Goal: Communication & Community: Answer question/provide support

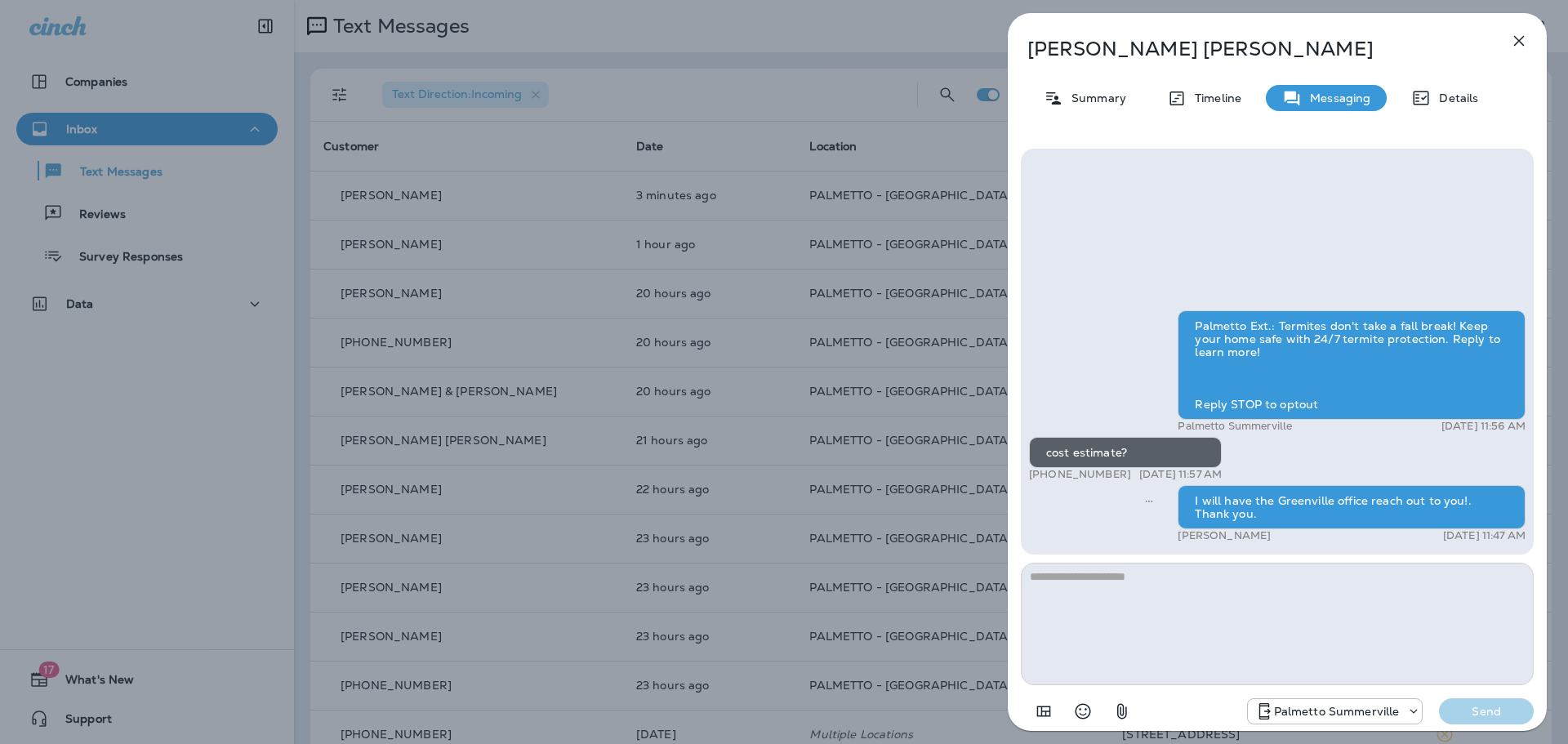
click at [1514, 43] on icon "button" at bounding box center [1519, 41] width 20 height 20
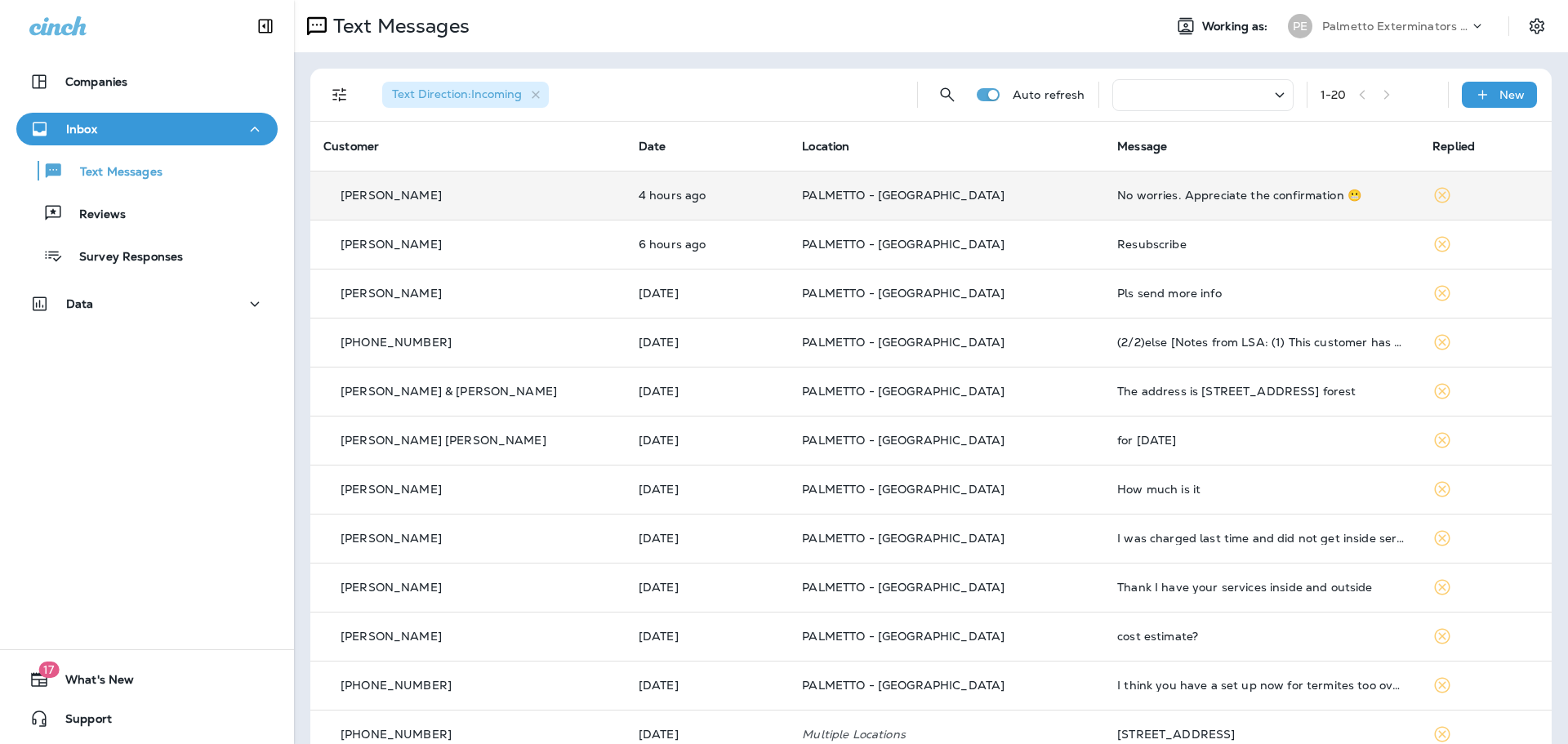
click at [375, 189] on p "[PERSON_NAME]" at bounding box center [390, 195] width 101 height 13
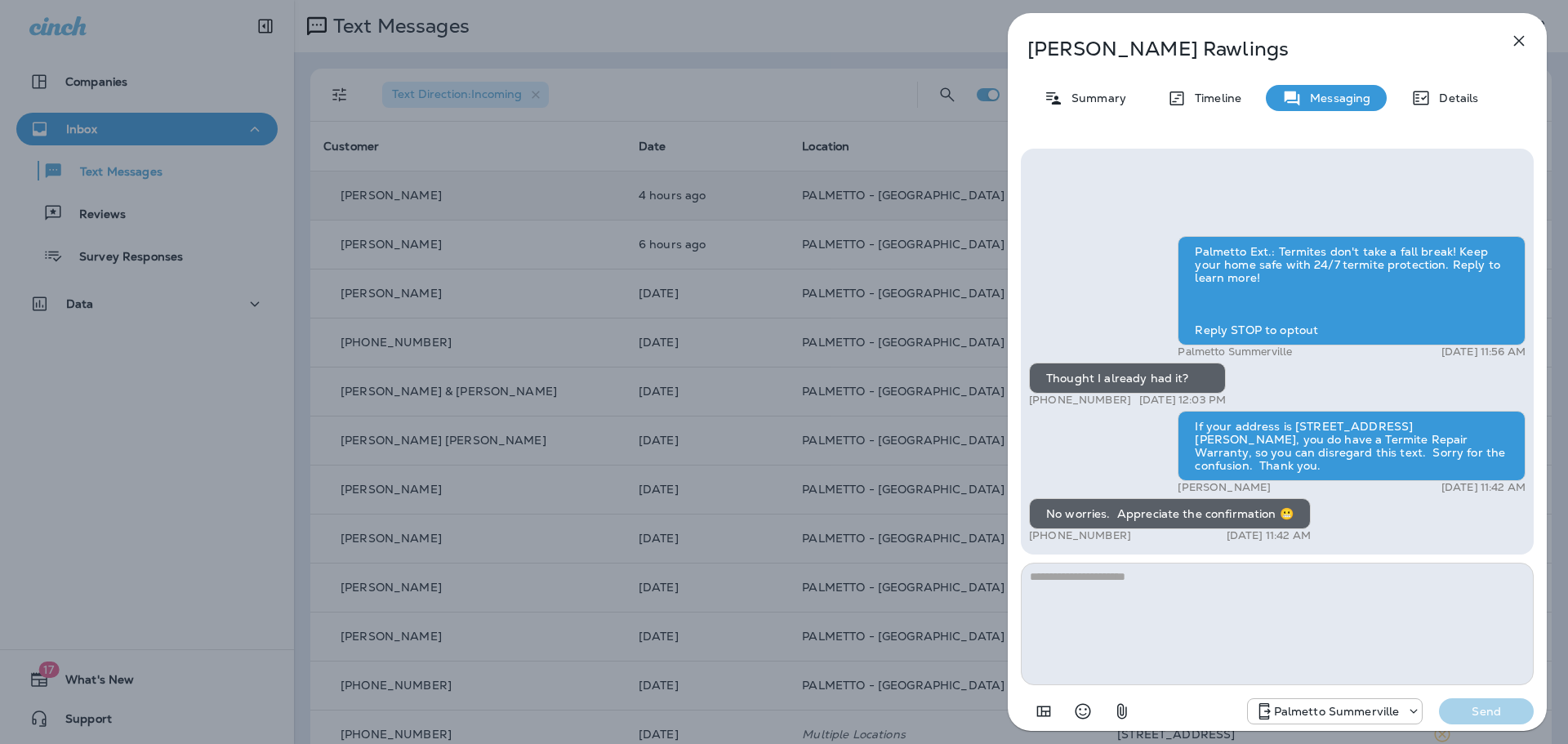
click at [1168, 583] on textarea at bounding box center [1276, 624] width 513 height 123
type textarea "**********"
click at [1466, 713] on p "Send" at bounding box center [1486, 711] width 69 height 14
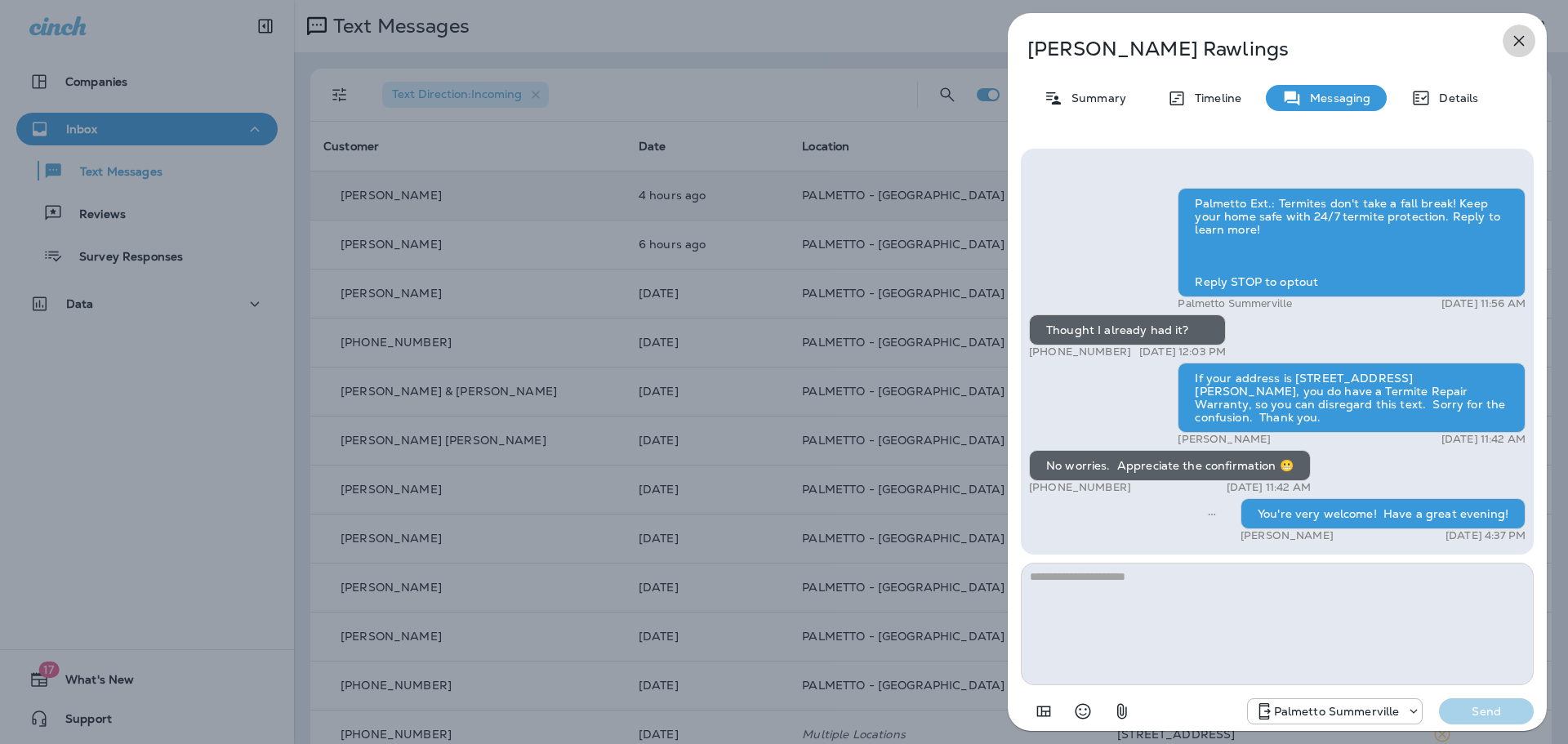
click at [1520, 42] on icon "button" at bounding box center [1519, 41] width 11 height 11
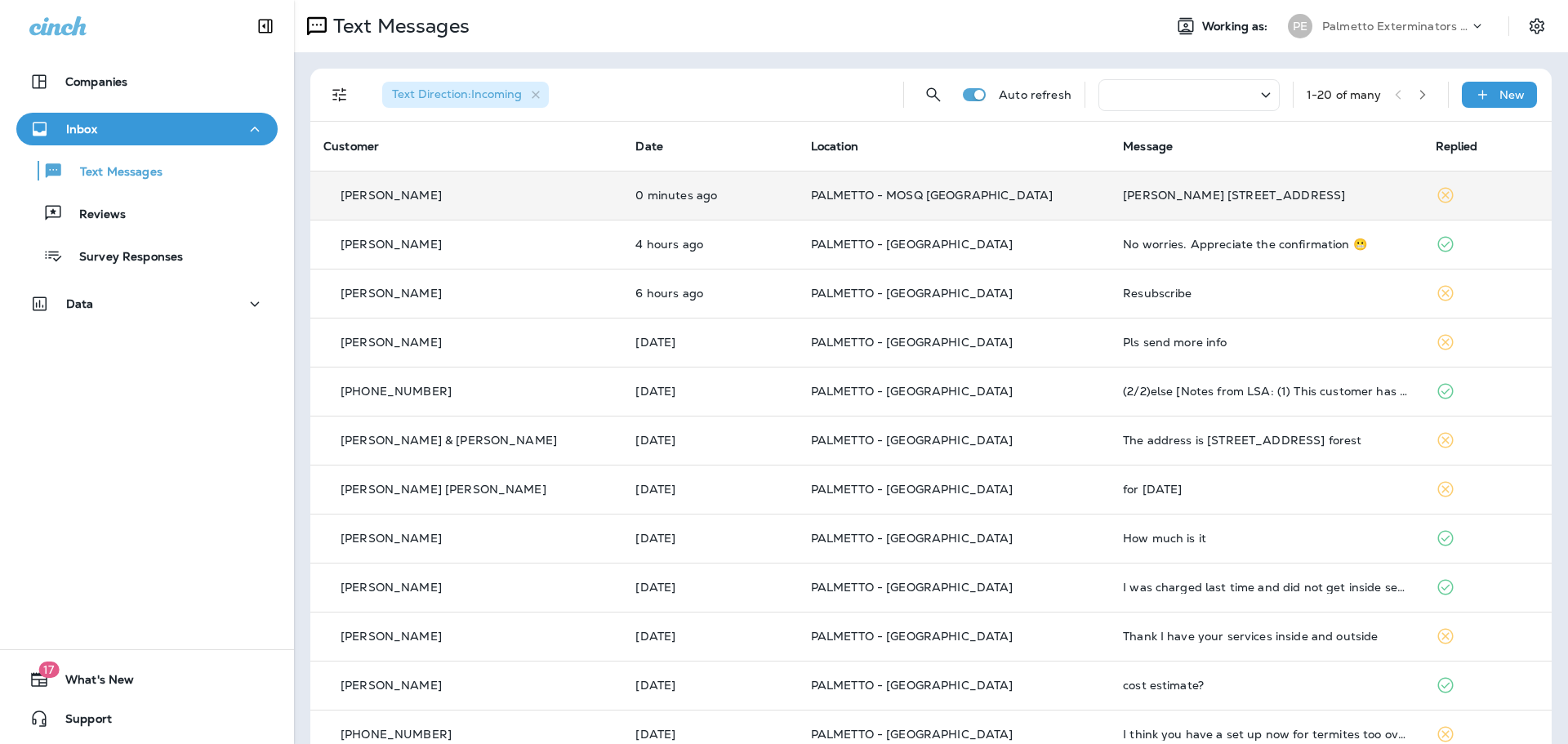
click at [372, 194] on p "Andrew Powell" at bounding box center [390, 195] width 101 height 13
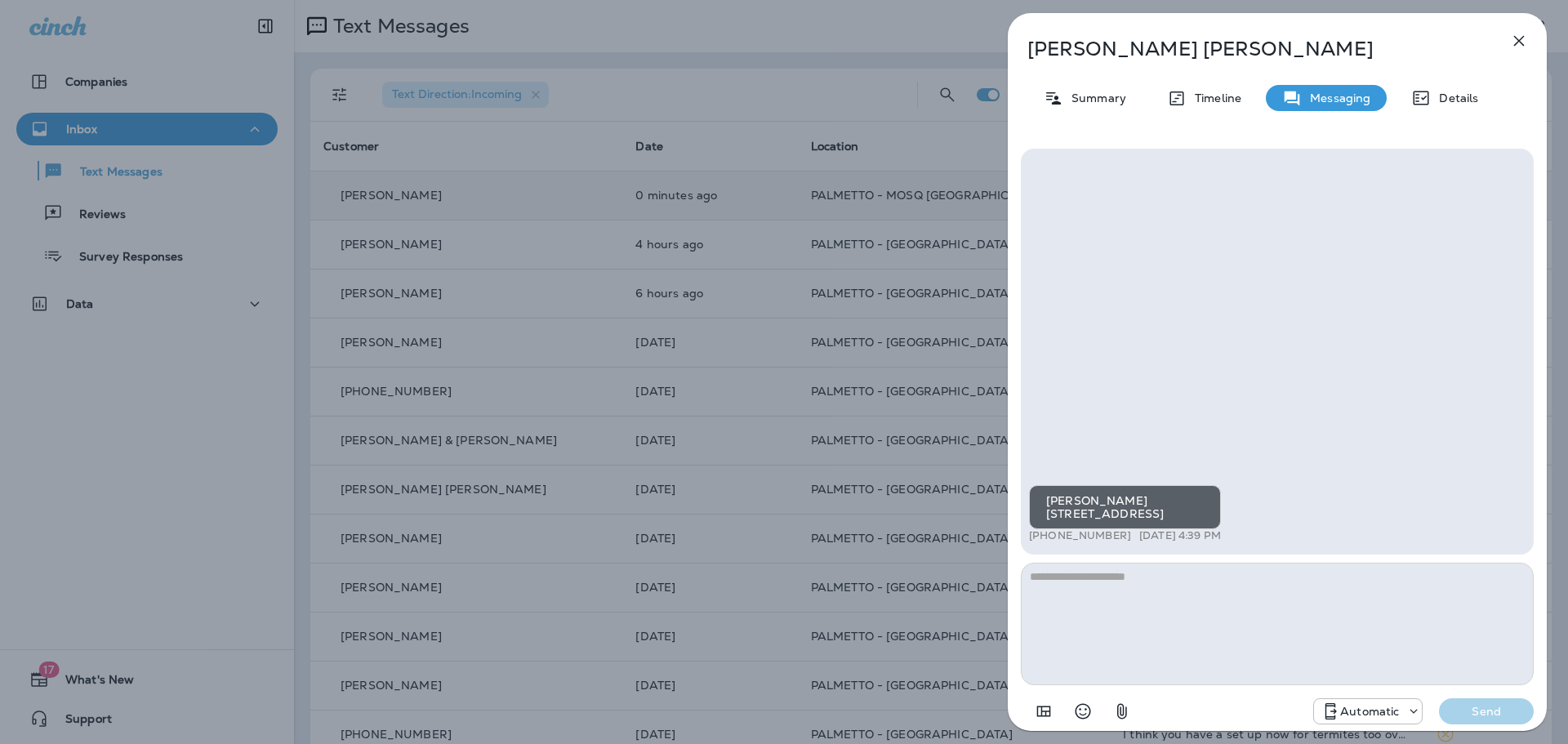
click at [1178, 414] on div "Andrew Powell 2084 Amenity Park Drive Mount Pleasant +1 (843) 607-5679 Sep 10, …" at bounding box center [1276, 351] width 513 height 406
drag, startPoint x: 1520, startPoint y: 38, endPoint x: 1505, endPoint y: 42, distance: 15.5
click at [1516, 38] on icon "button" at bounding box center [1519, 41] width 20 height 20
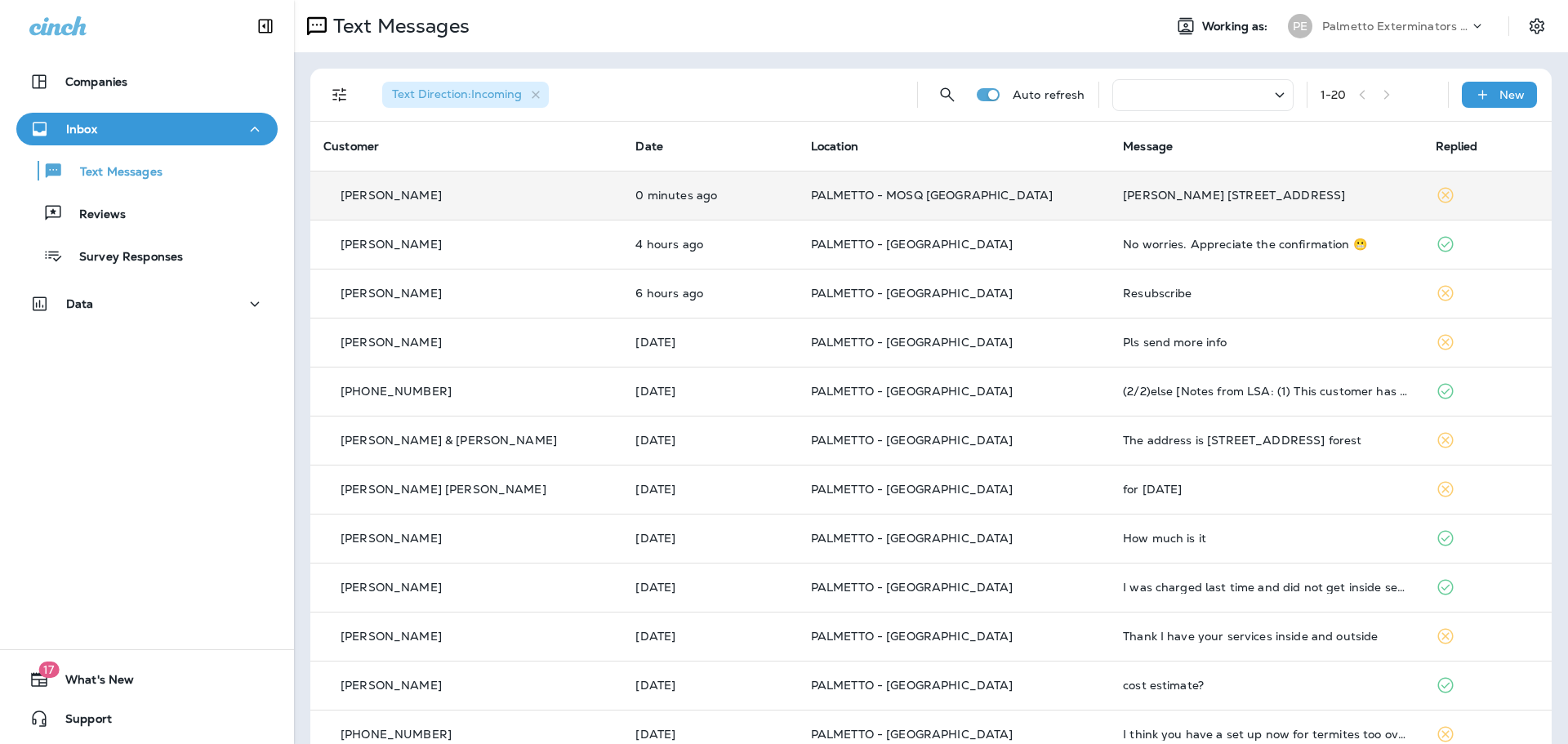
click at [414, 195] on p "[PERSON_NAME]" at bounding box center [390, 195] width 101 height 13
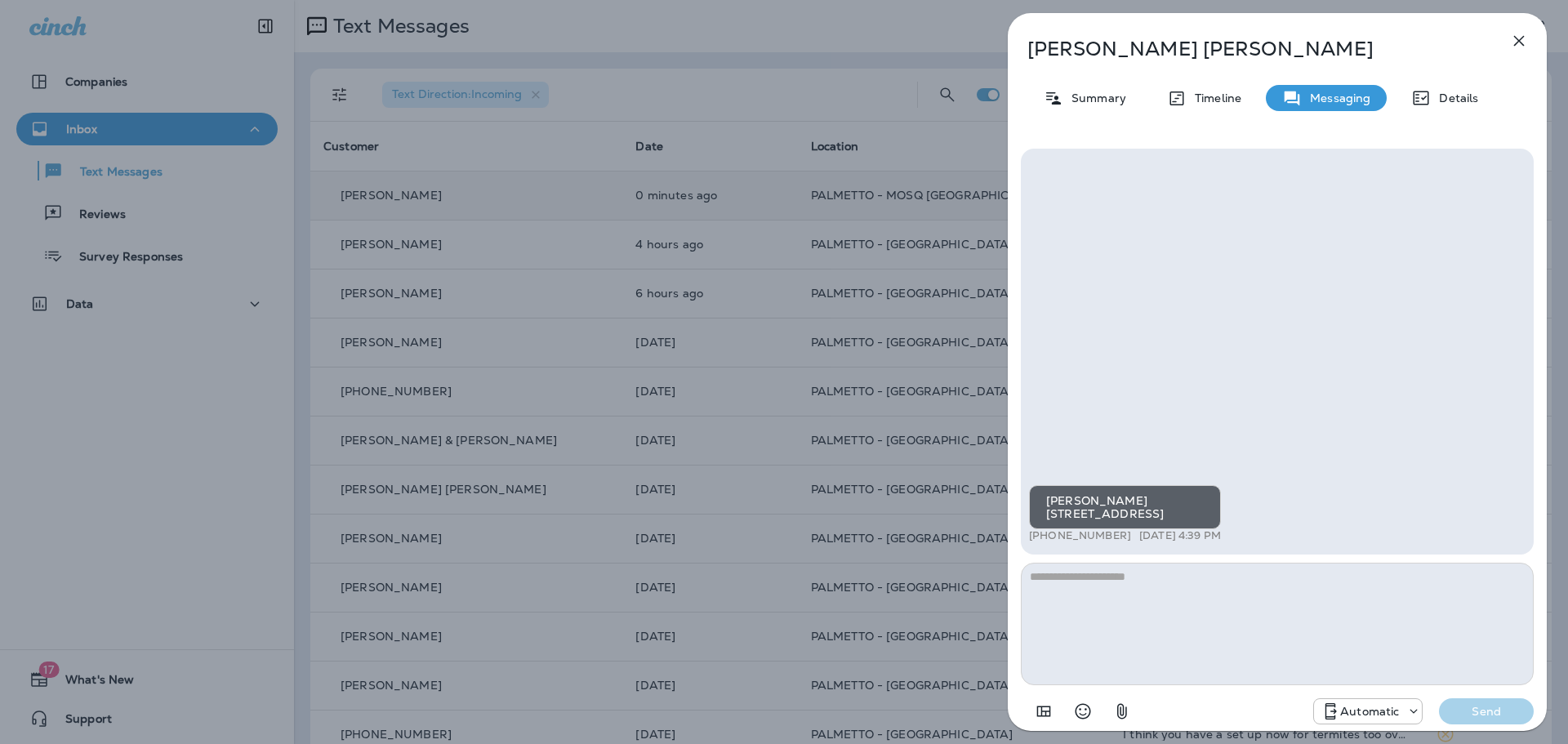
click at [1087, 601] on textarea at bounding box center [1276, 624] width 513 height 123
type textarea "**********"
click at [1468, 710] on p "Send" at bounding box center [1486, 711] width 69 height 14
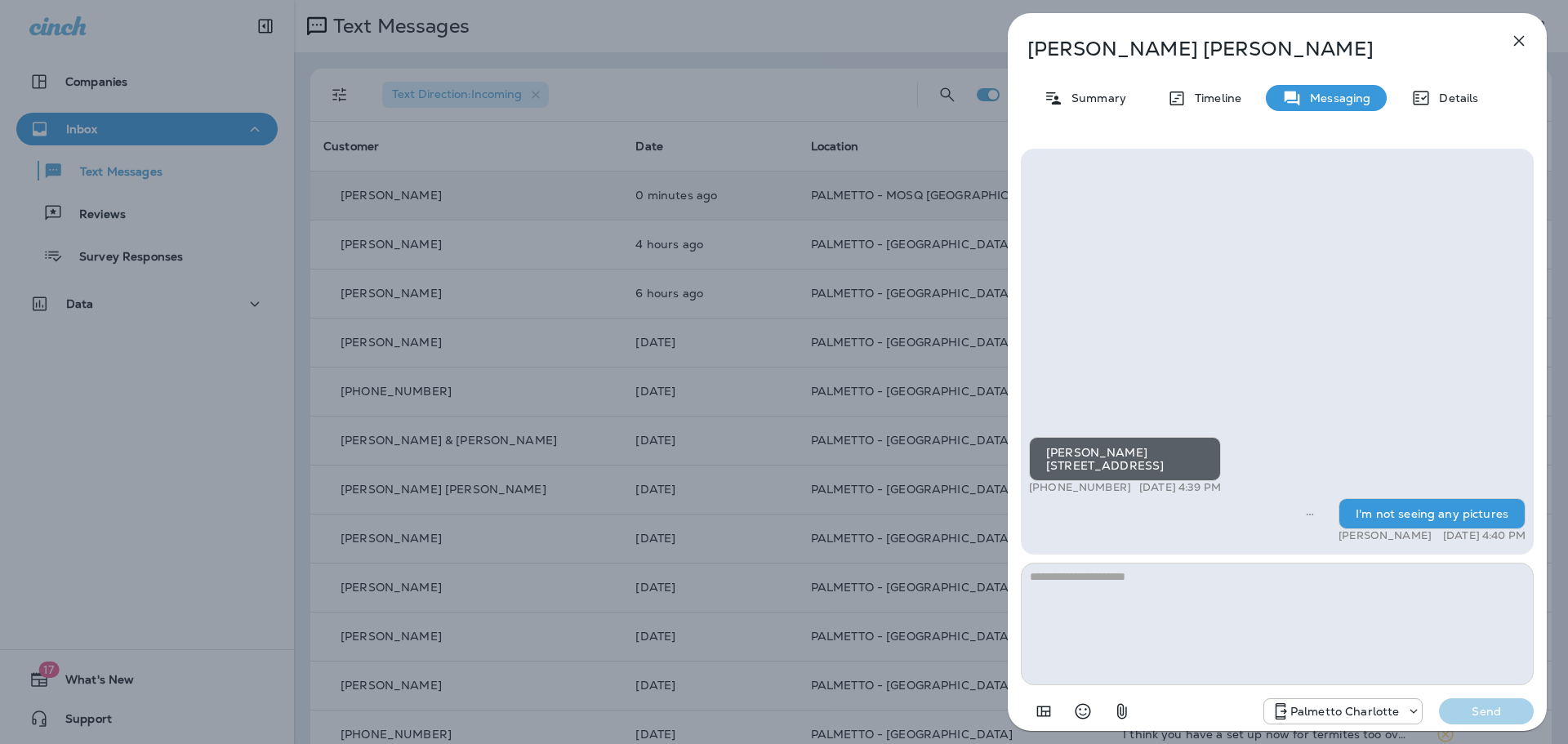
click at [1513, 39] on icon "button" at bounding box center [1519, 41] width 20 height 20
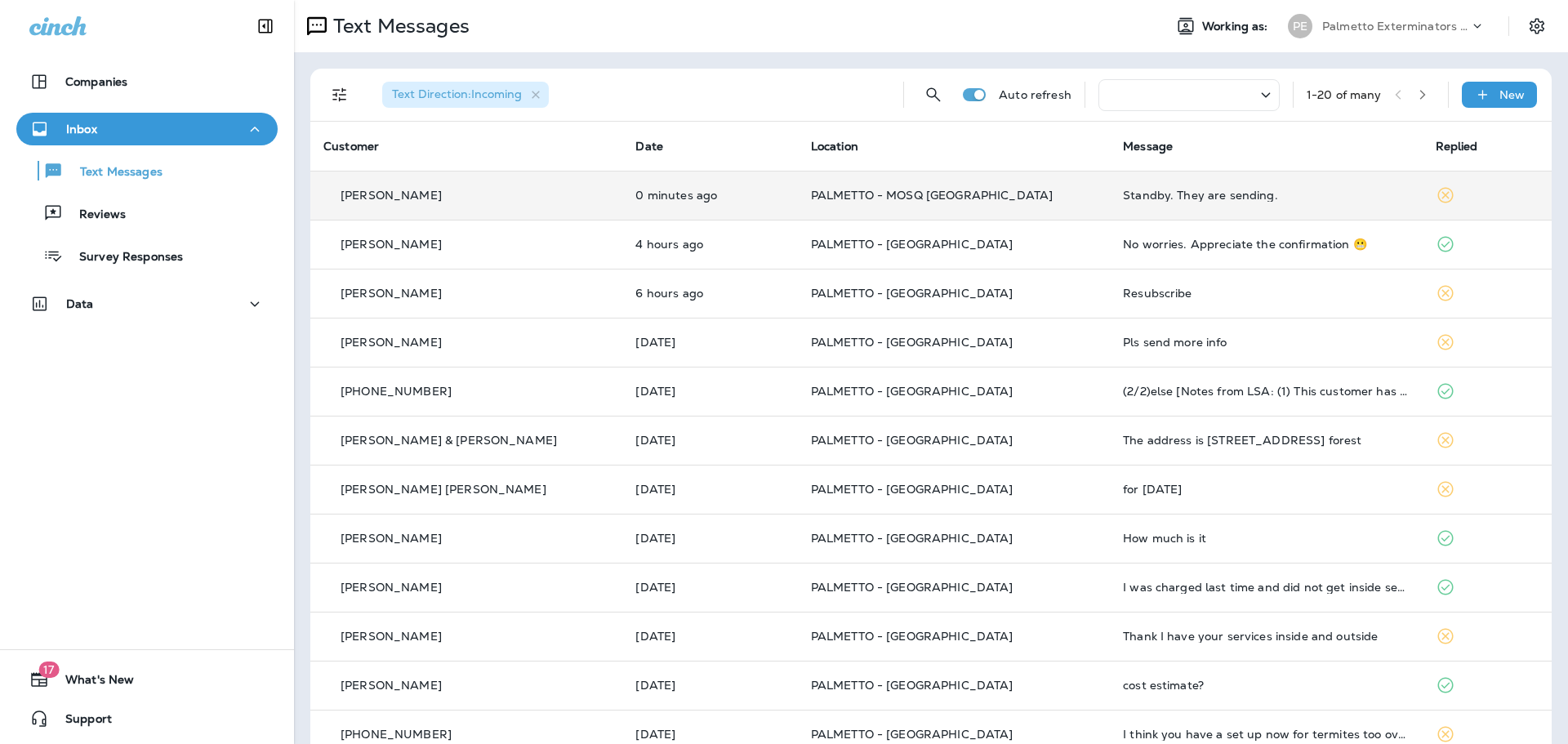
click at [380, 187] on div "[PERSON_NAME]" at bounding box center [465, 195] width 285 height 17
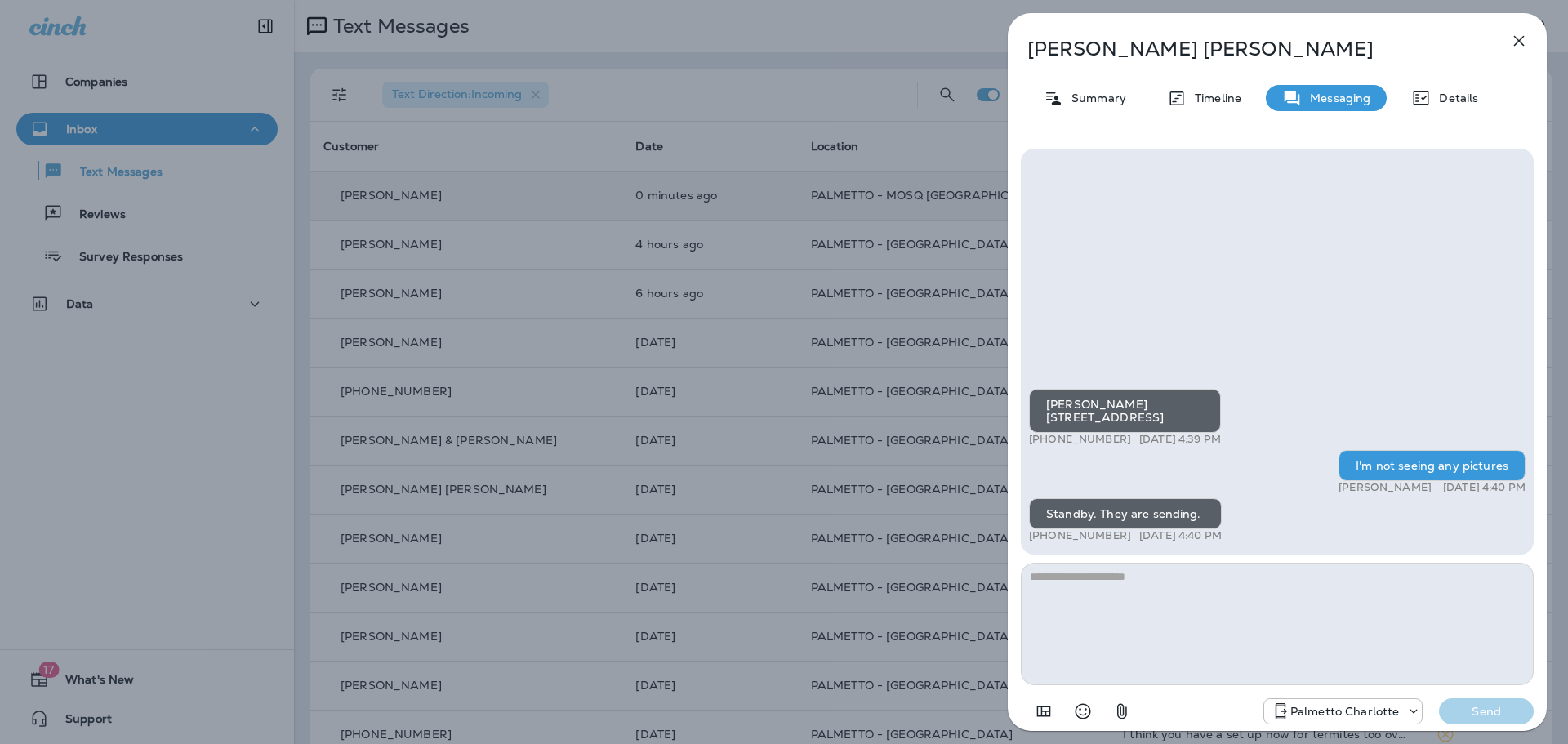
click at [1517, 40] on icon "button" at bounding box center [1519, 41] width 11 height 11
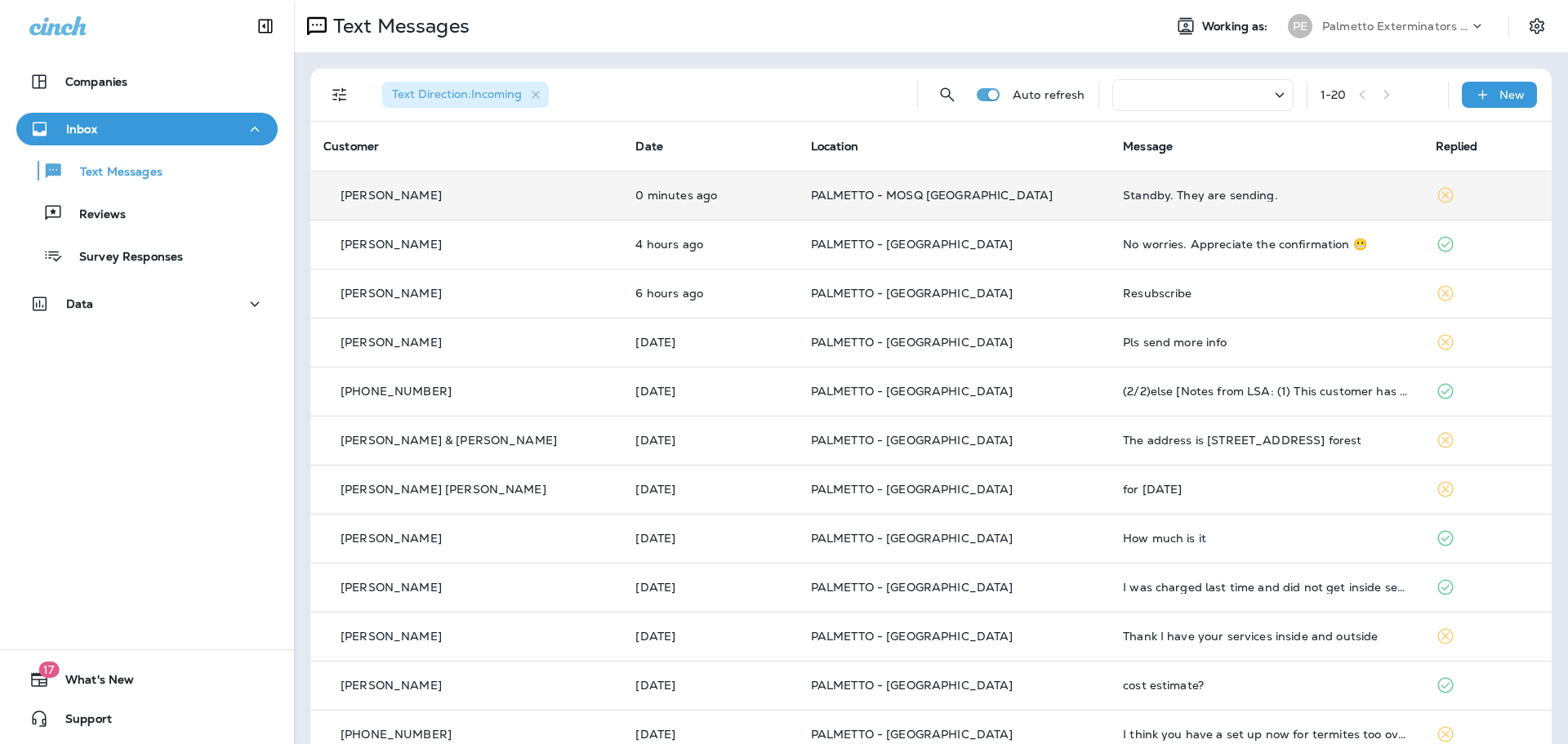
click at [405, 195] on p "[PERSON_NAME]" at bounding box center [390, 195] width 101 height 13
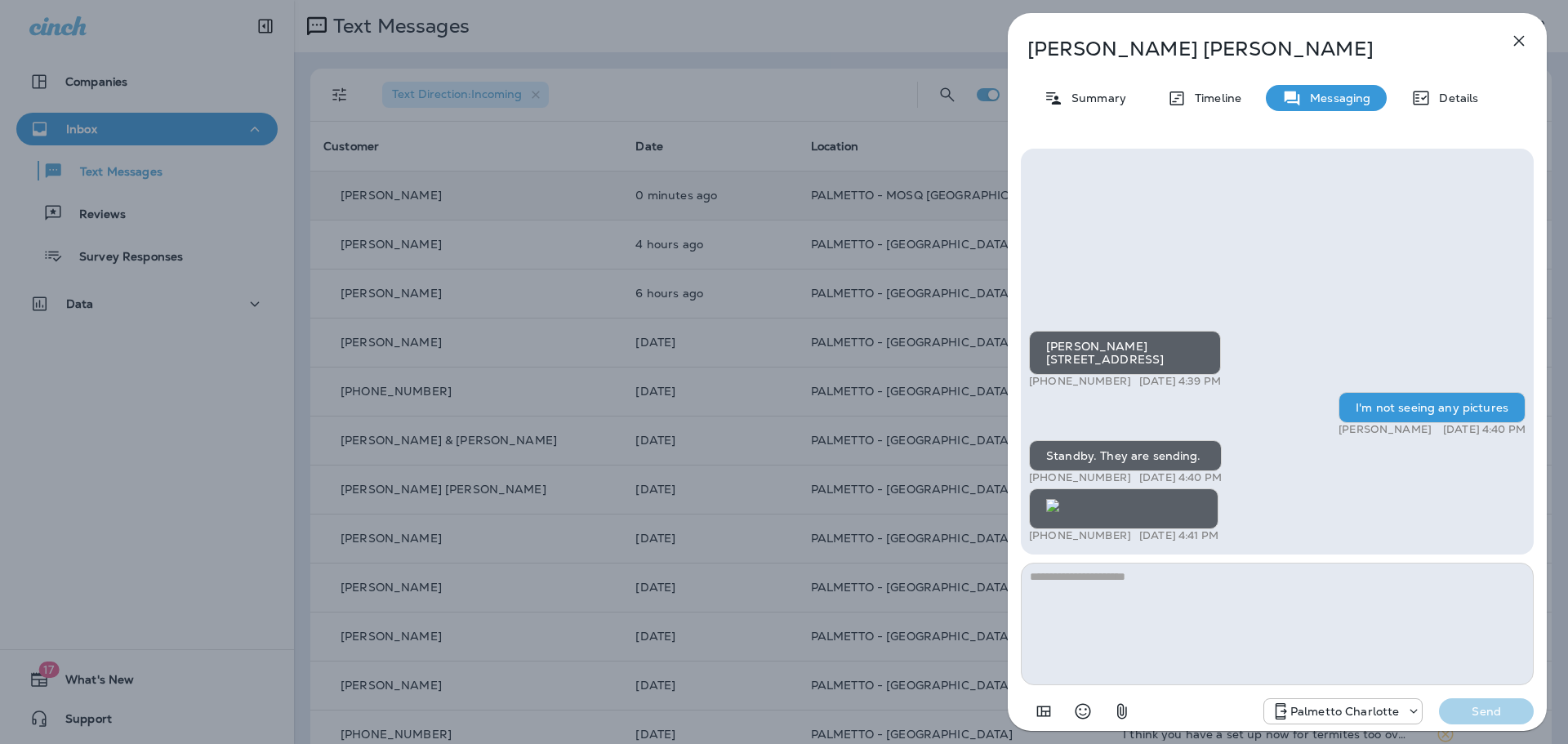
click at [1059, 499] on img at bounding box center [1052, 505] width 13 height 13
click at [1517, 42] on icon "button" at bounding box center [1519, 41] width 11 height 11
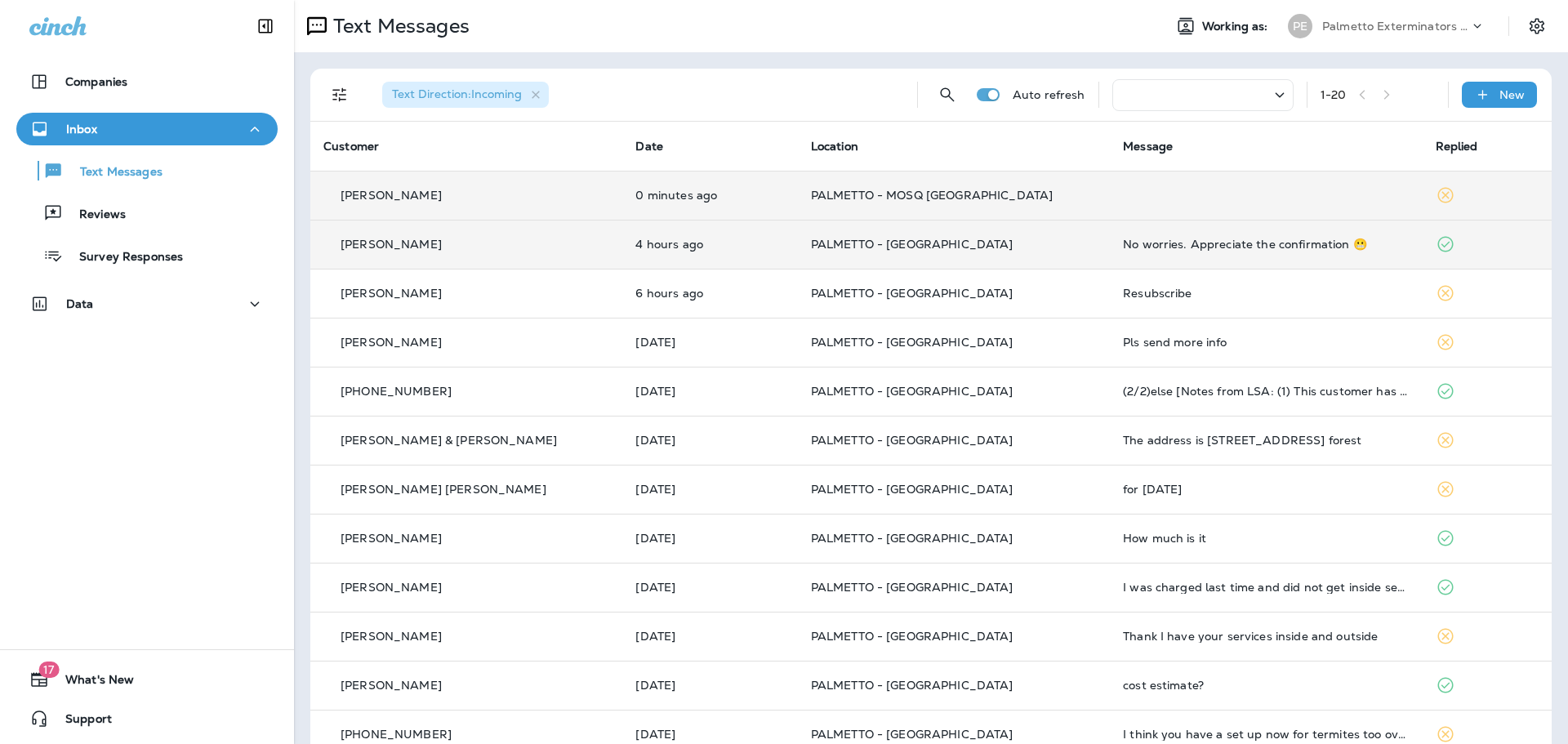
click at [379, 242] on p "[PERSON_NAME]" at bounding box center [390, 244] width 101 height 13
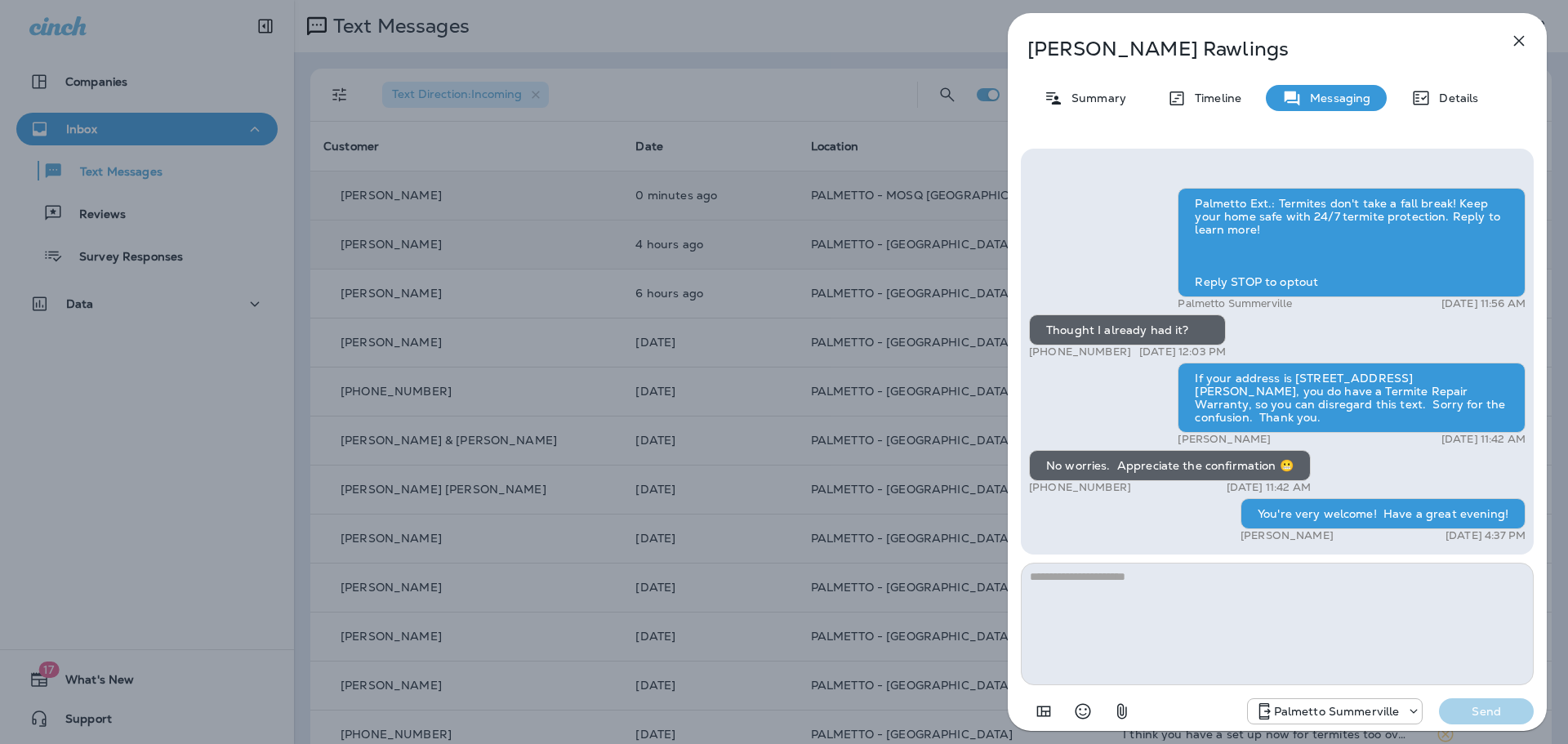
click at [1513, 42] on icon "button" at bounding box center [1519, 41] width 20 height 20
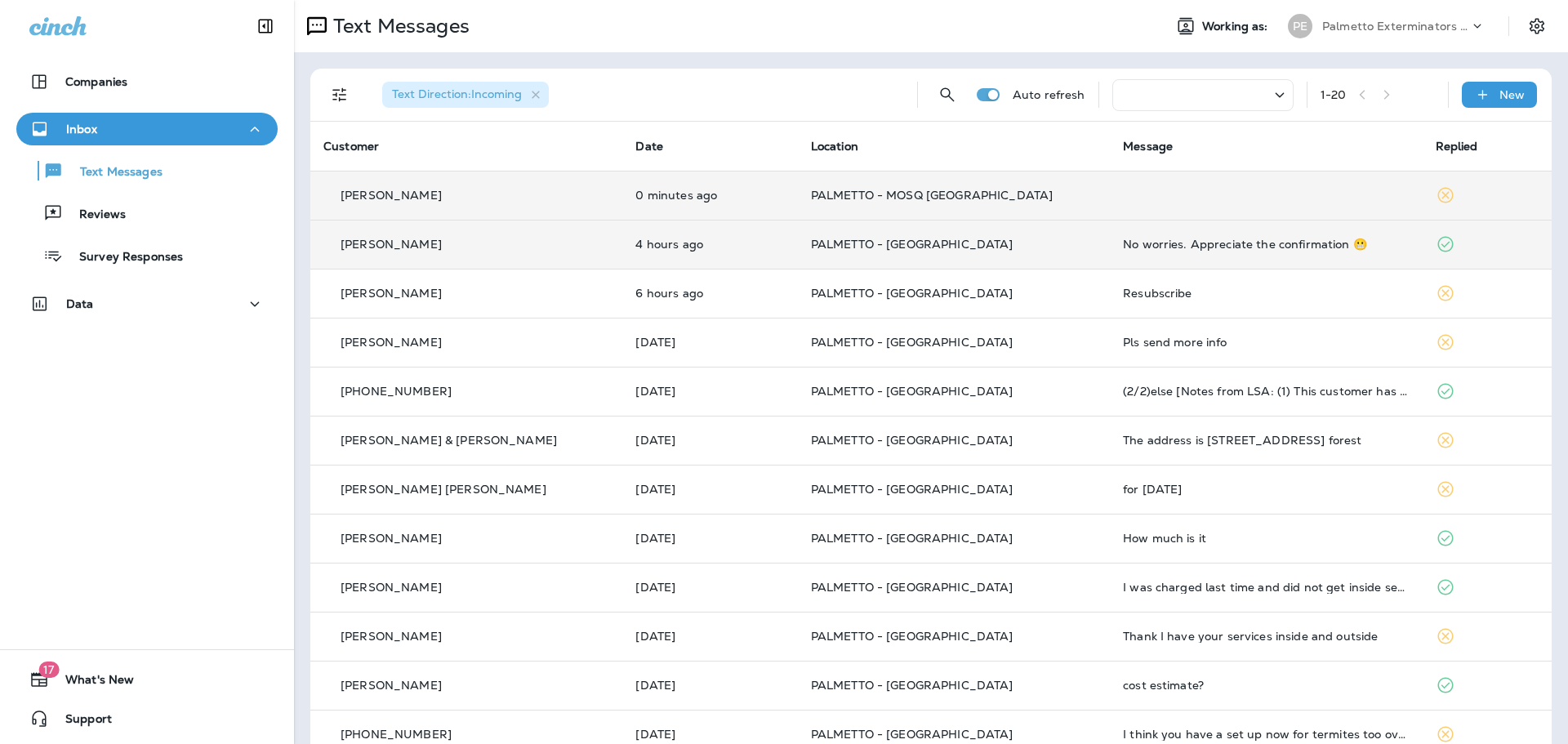
click at [368, 190] on p "[PERSON_NAME]" at bounding box center [390, 195] width 101 height 13
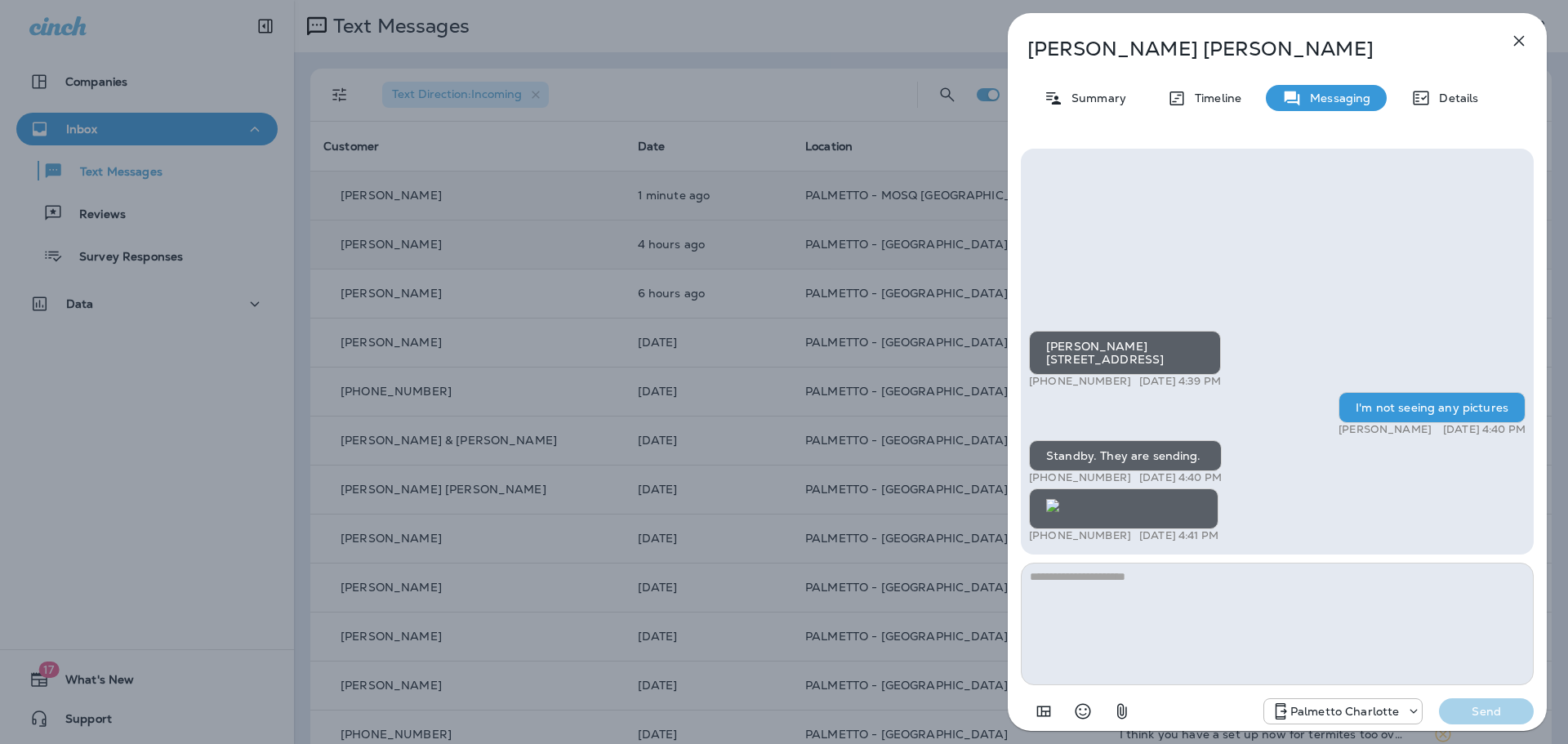
scroll to position [1, 0]
click at [1059, 499] on img at bounding box center [1052, 505] width 13 height 13
click at [1528, 42] on button "button" at bounding box center [1519, 40] width 32 height 32
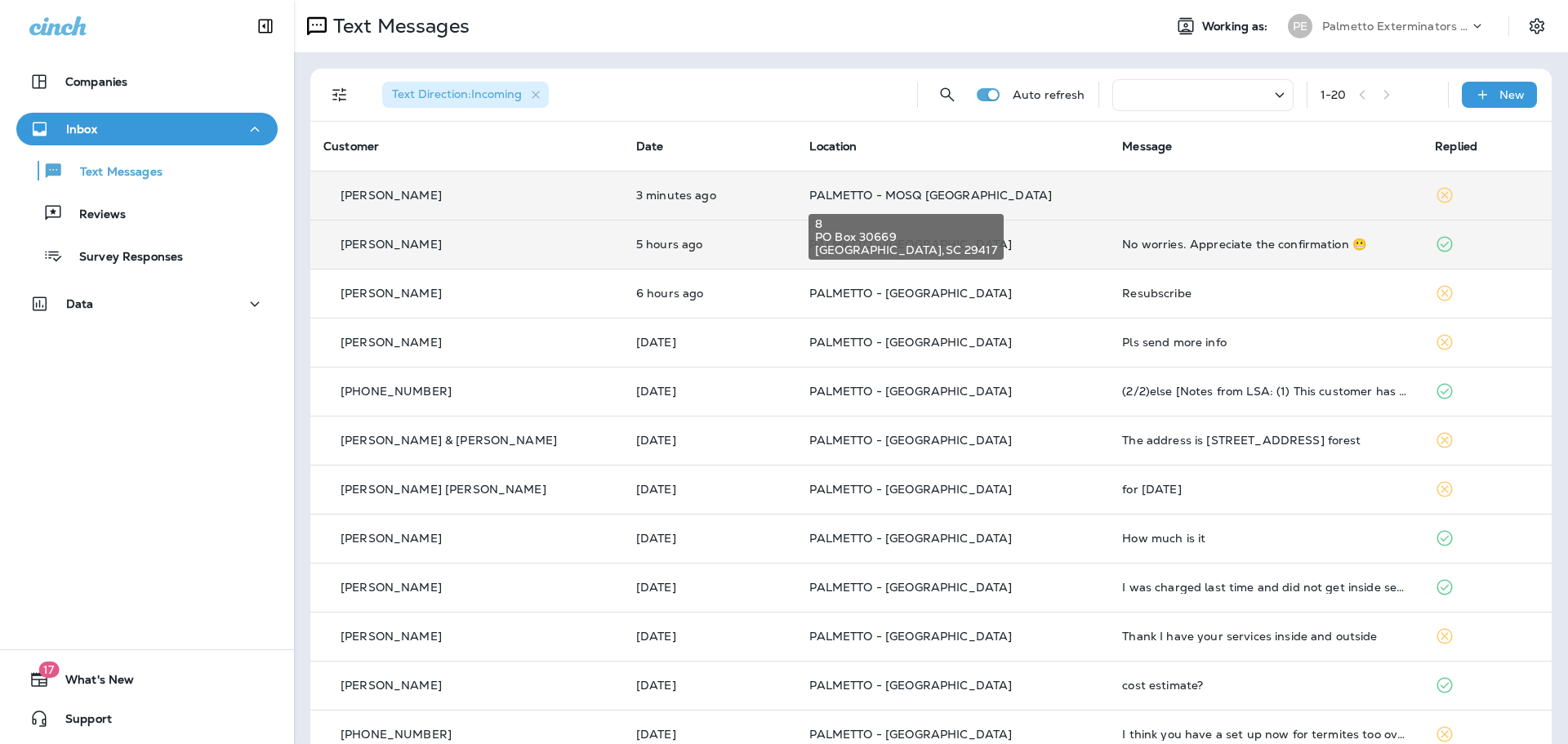
click at [857, 194] on span "PALMETTO - MOSQ [GEOGRAPHIC_DATA]" at bounding box center [930, 195] width 243 height 14
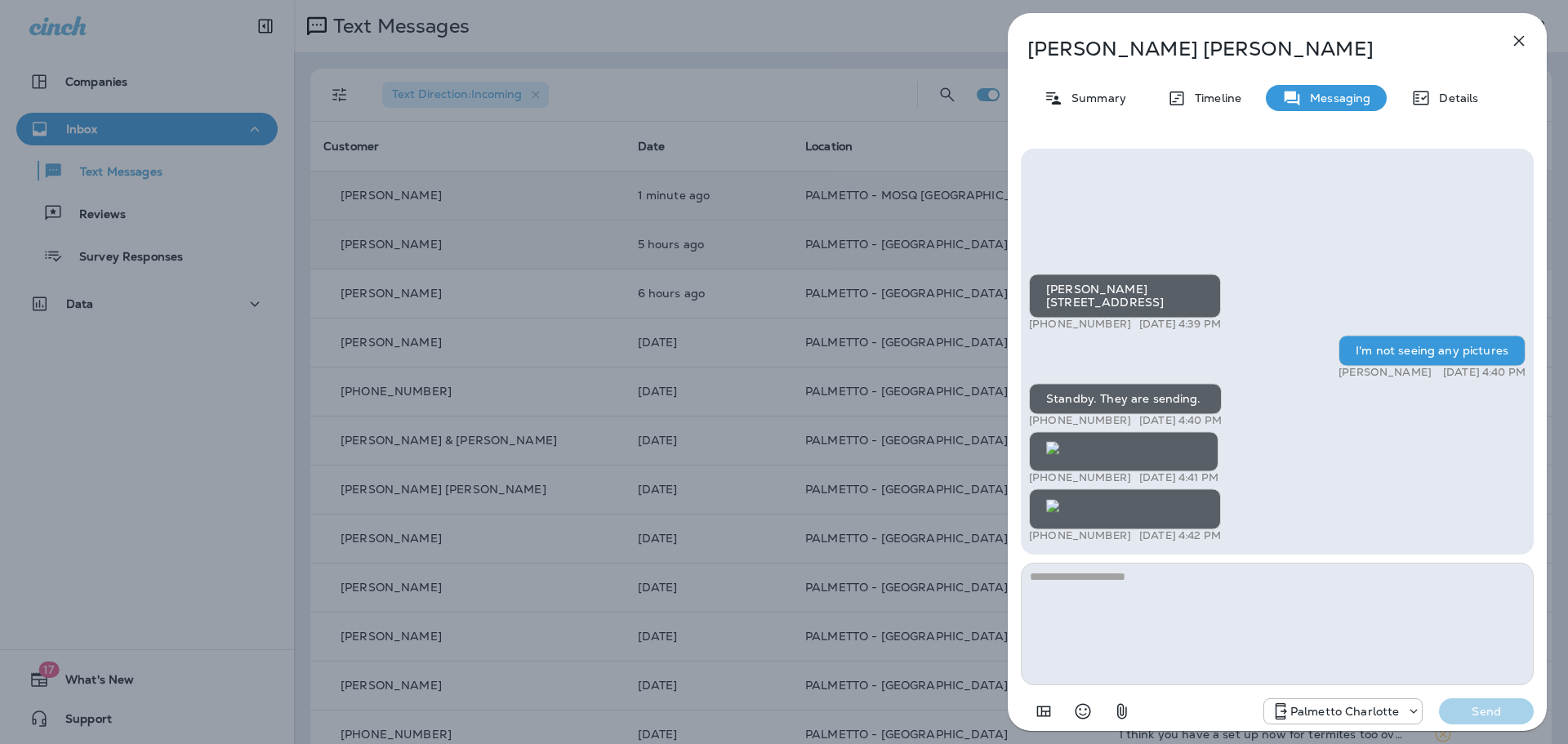
click at [1189, 596] on textarea at bounding box center [1276, 624] width 513 height 123
click at [1168, 534] on div "+1 (843) 607-5679 [DATE] 4:42 PM" at bounding box center [1124, 535] width 192 height 13
click at [1159, 577] on textarea at bounding box center [1276, 624] width 513 height 123
type textarea "**********"
click at [1475, 706] on p "Send" at bounding box center [1486, 711] width 69 height 14
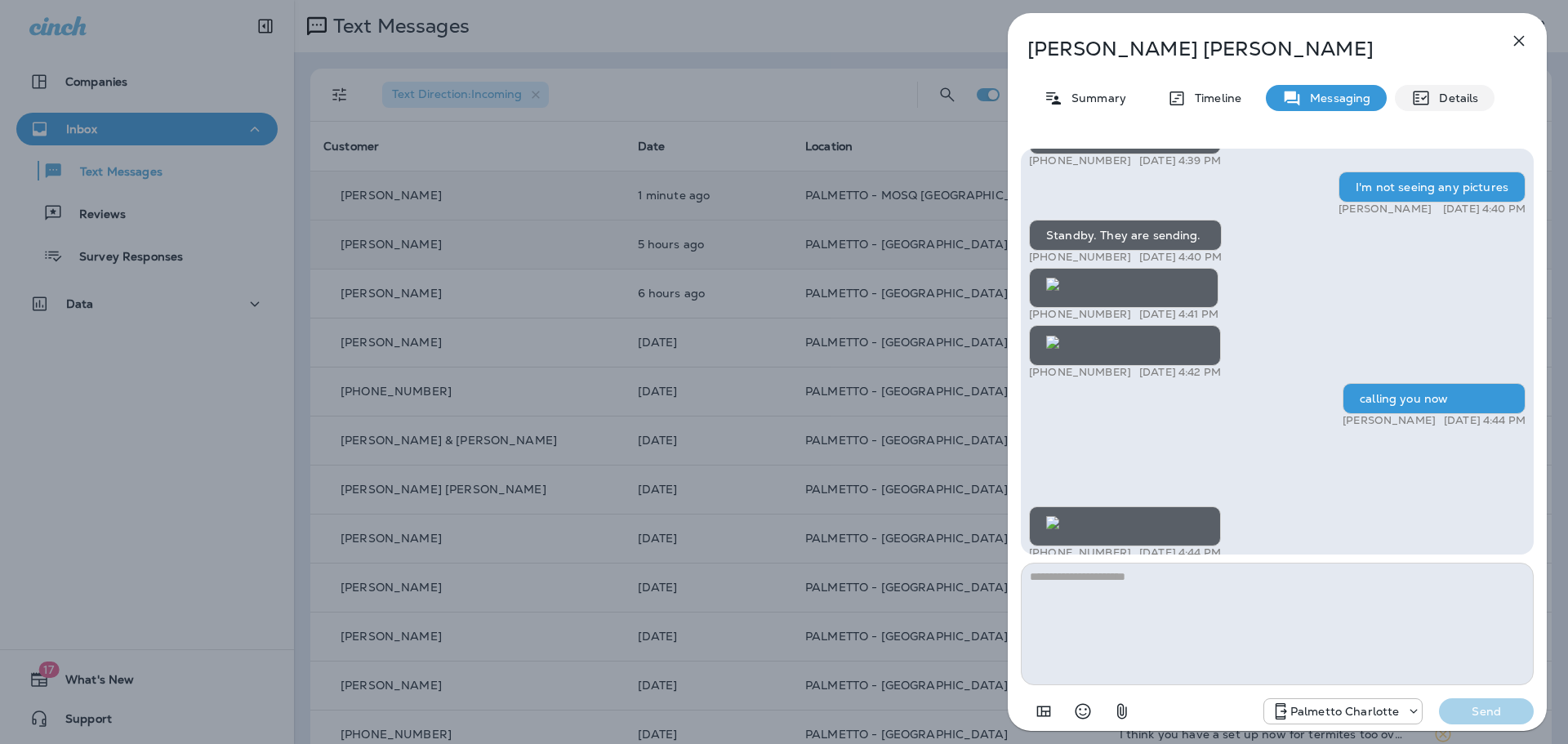
scroll to position [-112, 0]
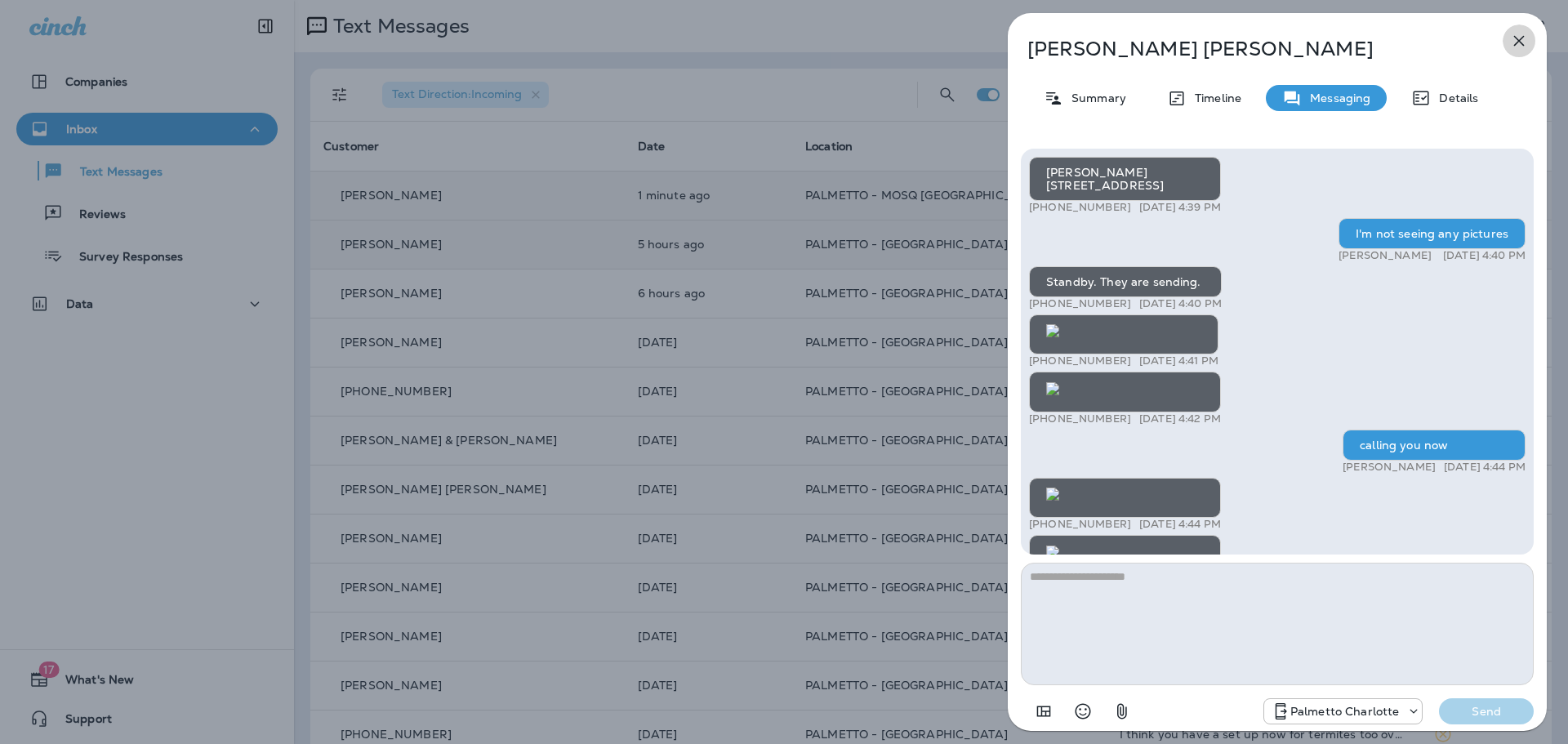
click at [1524, 36] on icon "button" at bounding box center [1519, 41] width 20 height 20
